Goal: Transaction & Acquisition: Purchase product/service

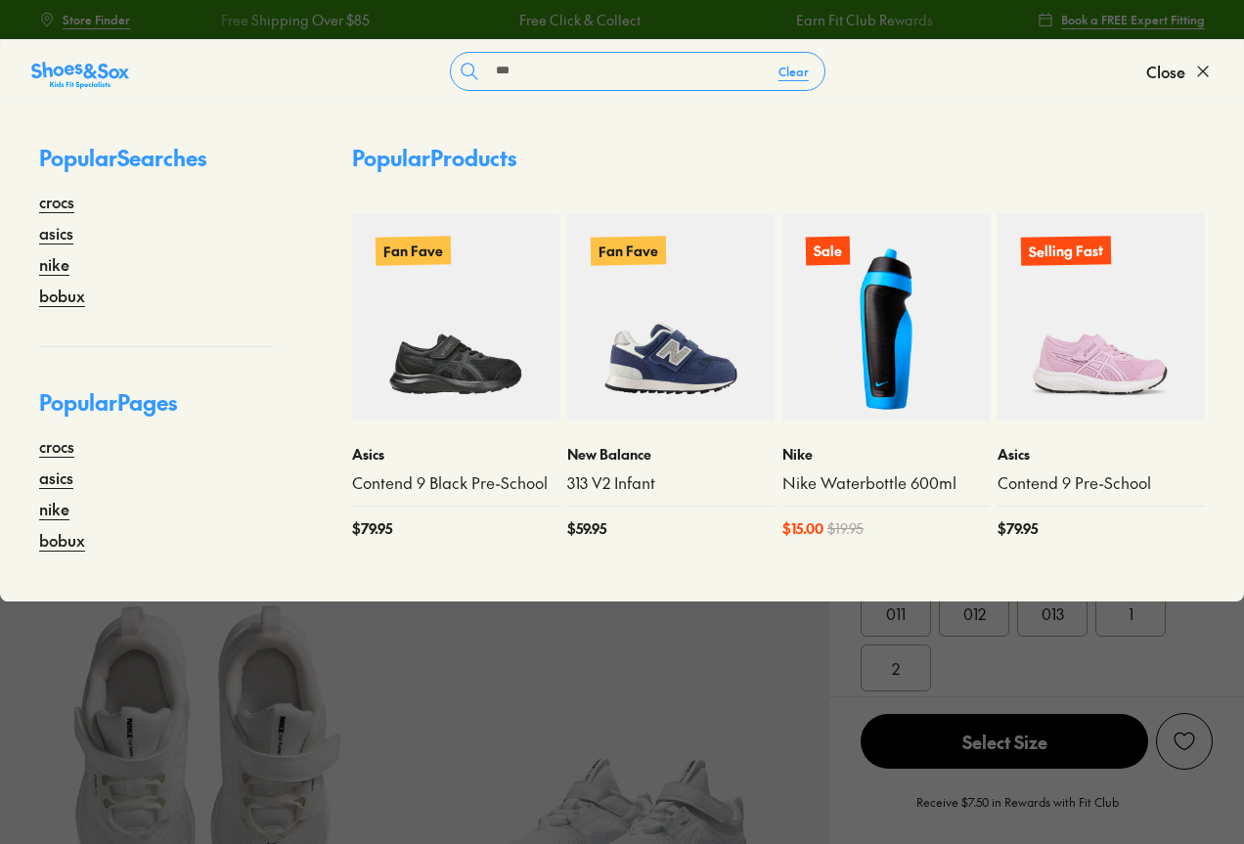
select select "*"
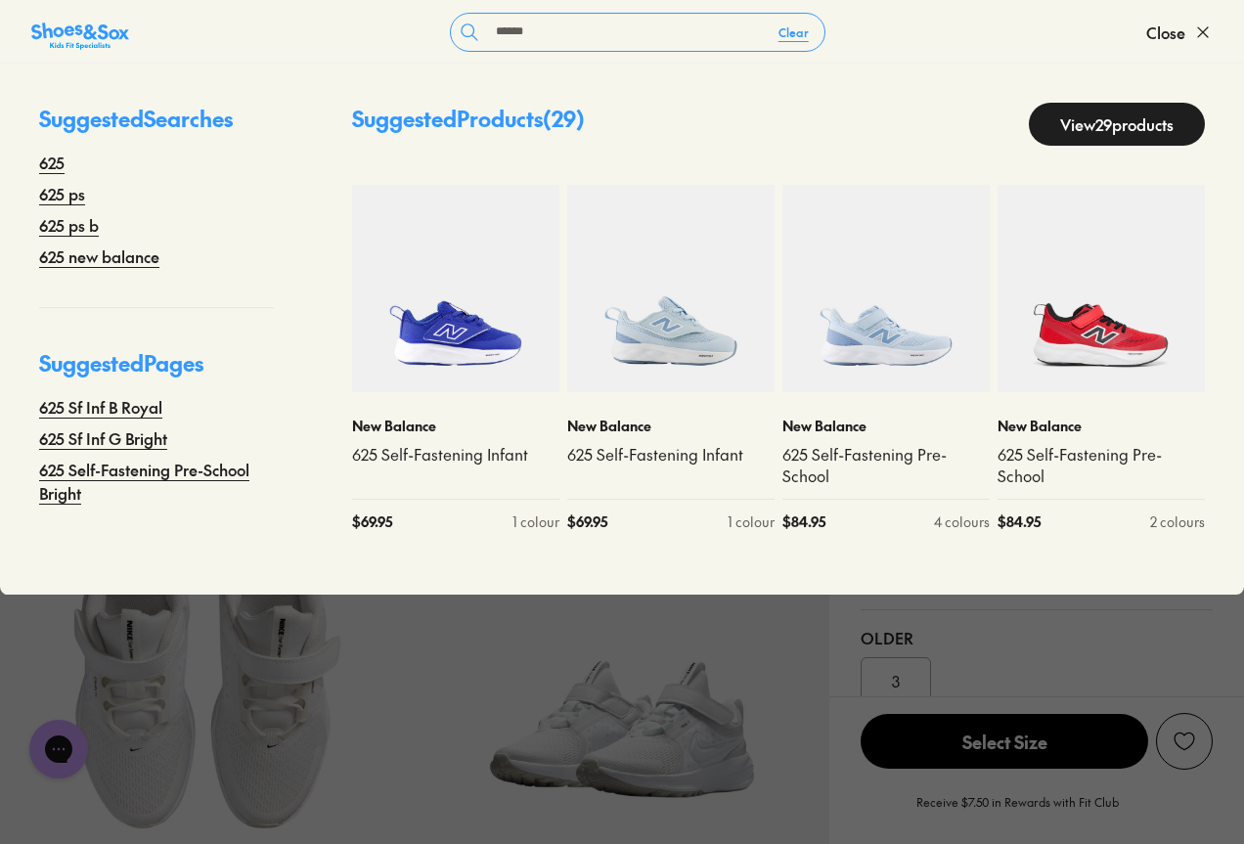
type input "******"
